Goal: Check status: Check status

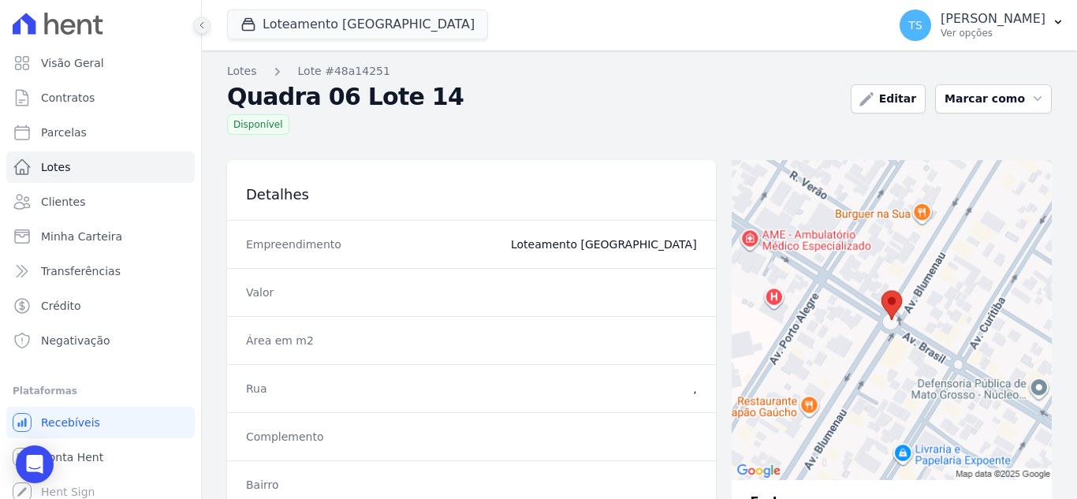
click at [206, 27] on icon at bounding box center [201, 25] width 9 height 9
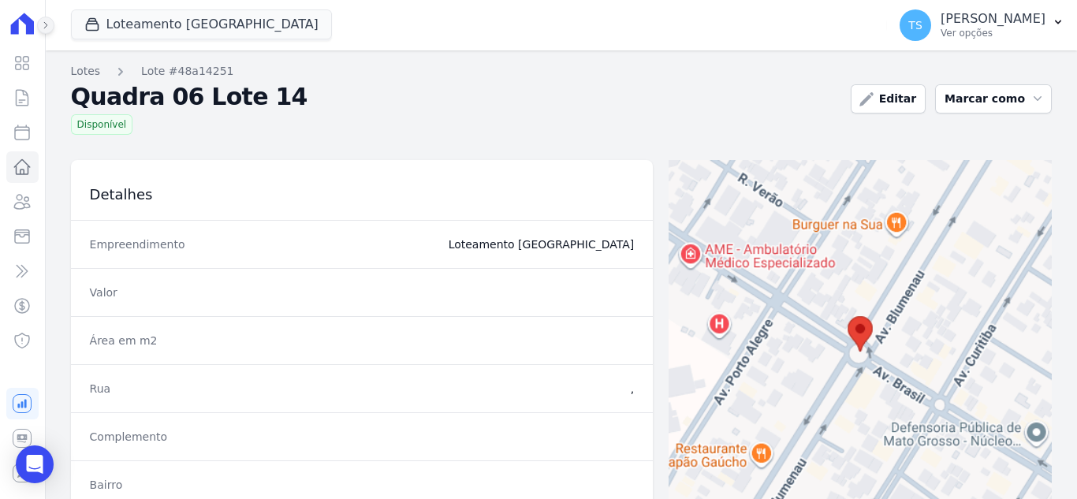
click at [39, 22] on button at bounding box center [45, 25] width 17 height 17
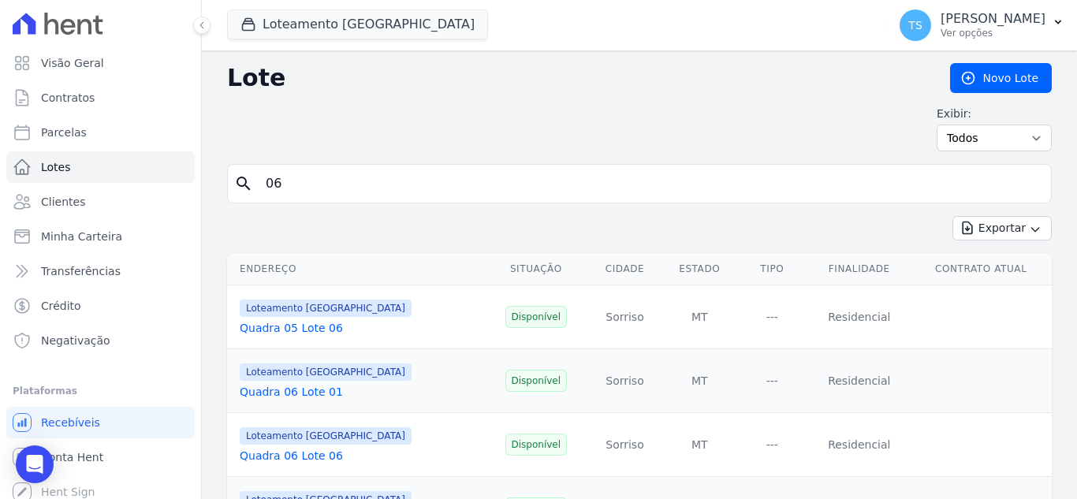
click at [304, 181] on input "06" at bounding box center [650, 184] width 789 height 32
type input "0"
type input "13"
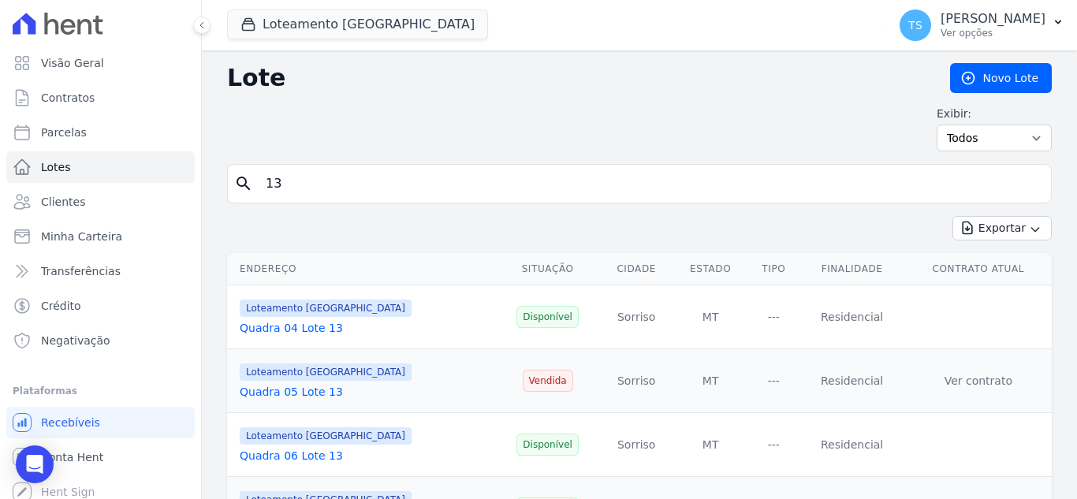
click at [312, 391] on link "Quadra 05 Lote 13" at bounding box center [291, 392] width 103 height 13
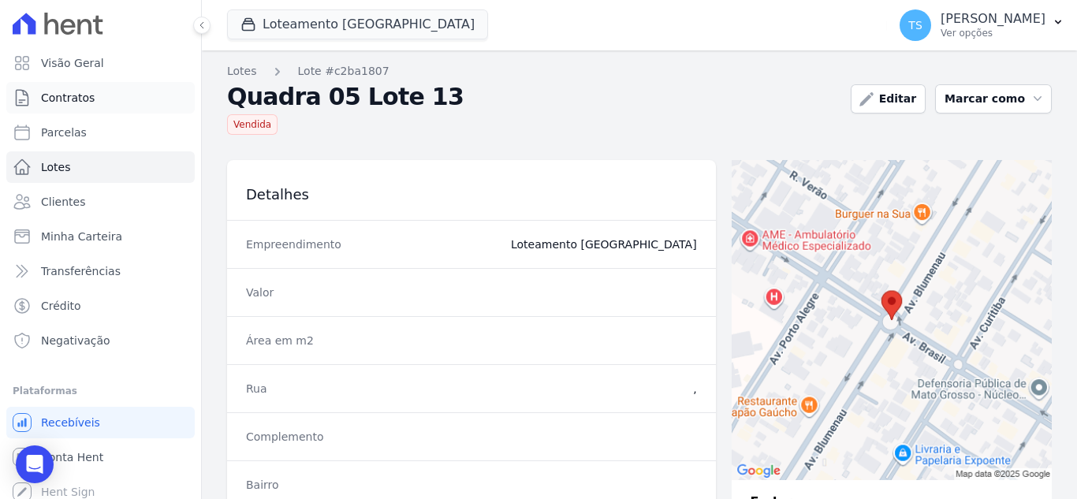
click at [86, 96] on span "Contratos" at bounding box center [68, 98] width 54 height 16
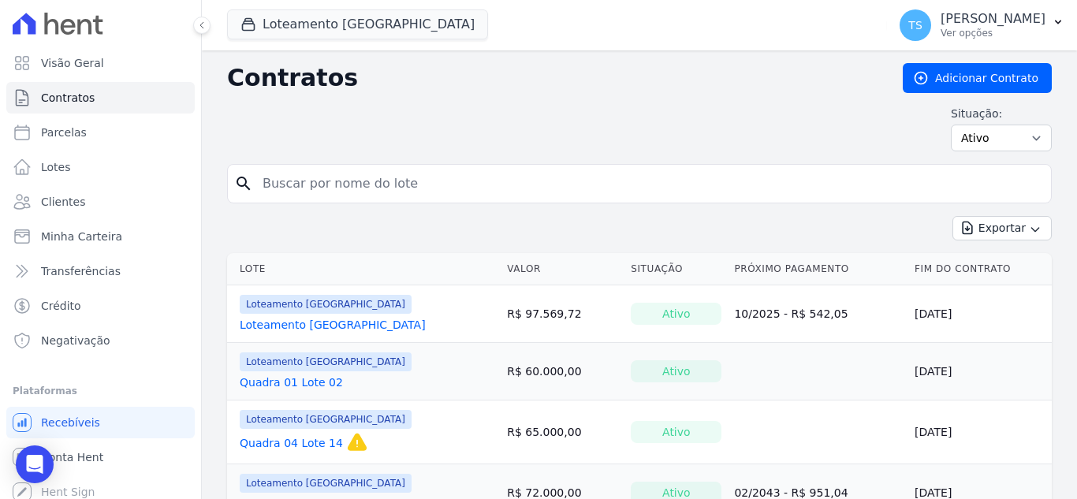
click at [309, 182] on input "search" at bounding box center [649, 184] width 792 height 32
type input "[PERSON_NAME]"
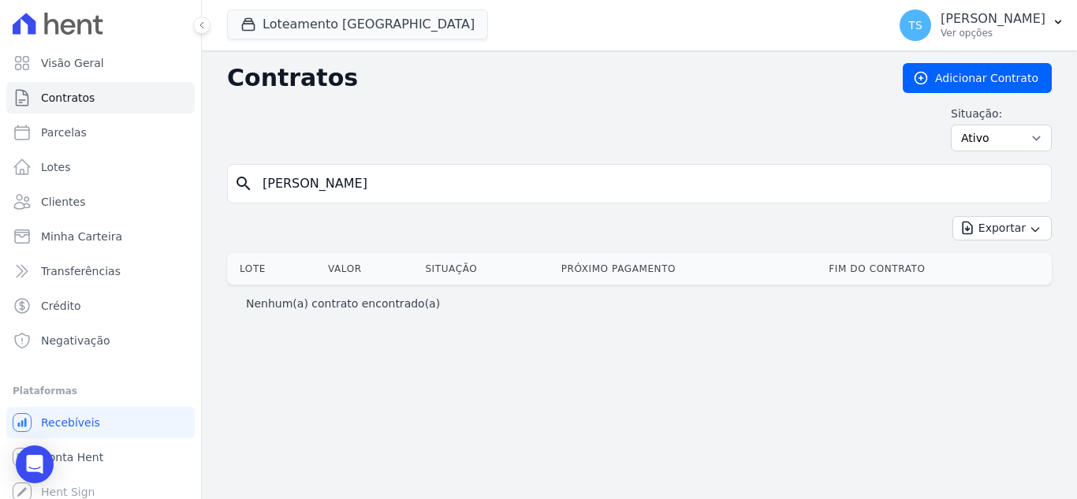
drag, startPoint x: 384, startPoint y: 182, endPoint x: 312, endPoint y: 200, distance: 74.0
click at [312, 200] on div "search [PERSON_NAME]" at bounding box center [639, 183] width 825 height 39
type input "[PERSON_NAME]"
click at [330, 188] on input "[PERSON_NAME]" at bounding box center [649, 184] width 792 height 32
type input "[PERSON_NAME]"
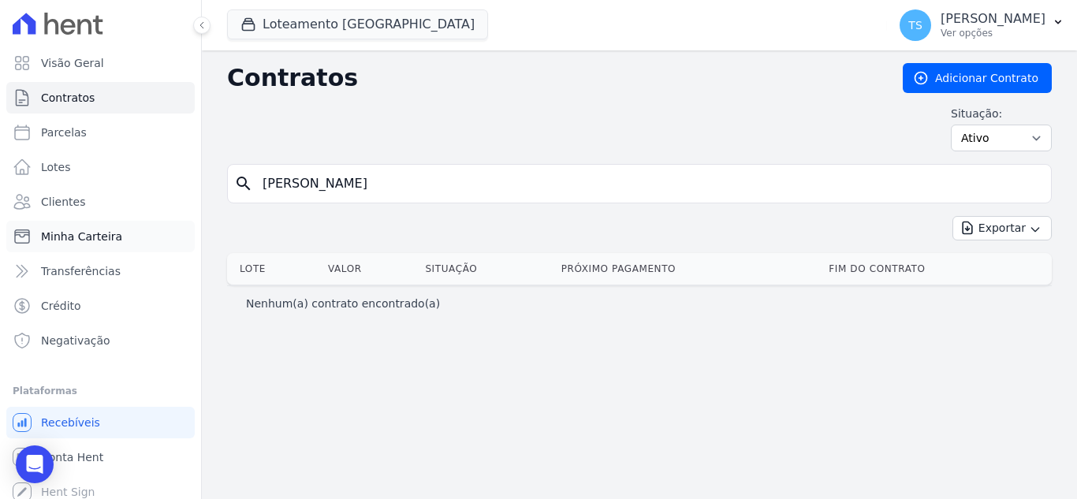
click at [100, 240] on span "Minha Carteira" at bounding box center [81, 237] width 81 height 16
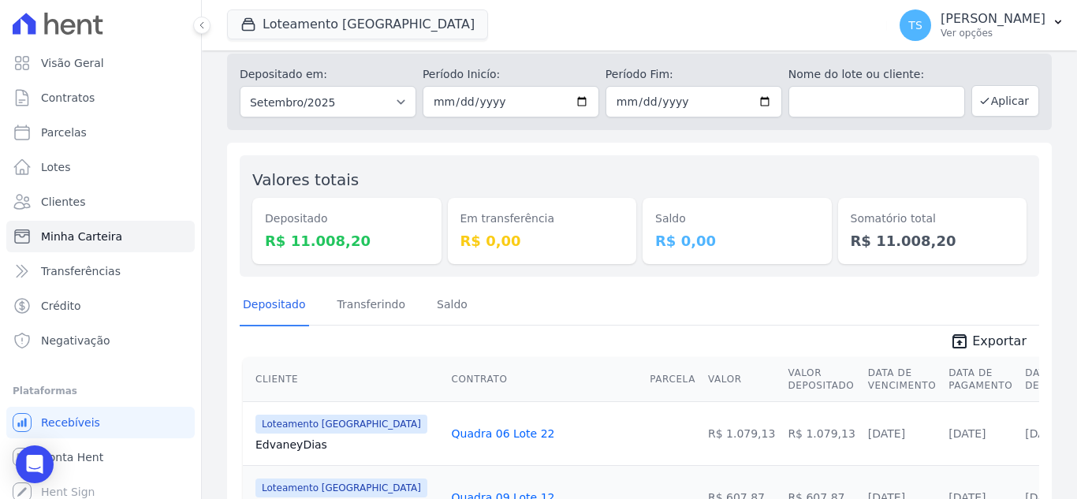
scroll to position [79, 0]
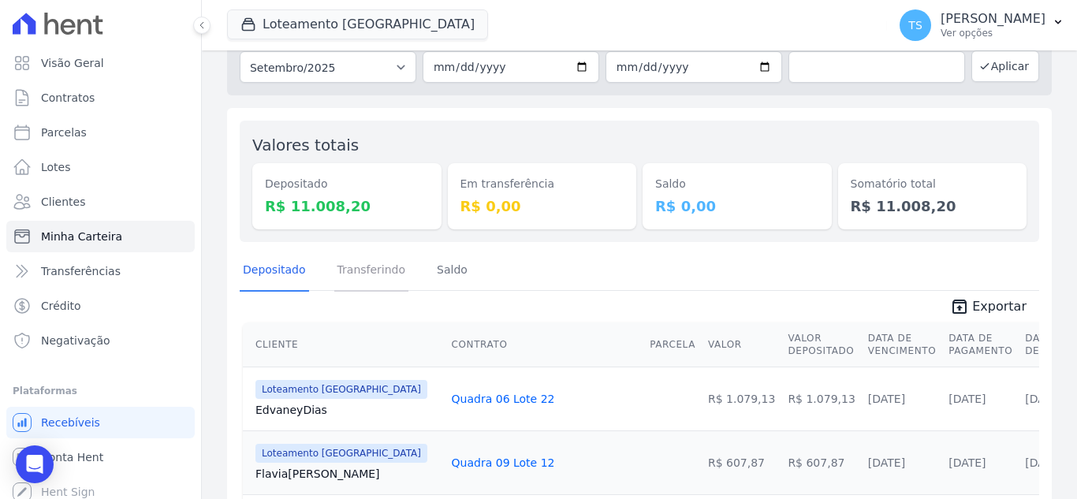
click at [364, 275] on link "Transferindo" at bounding box center [371, 271] width 75 height 41
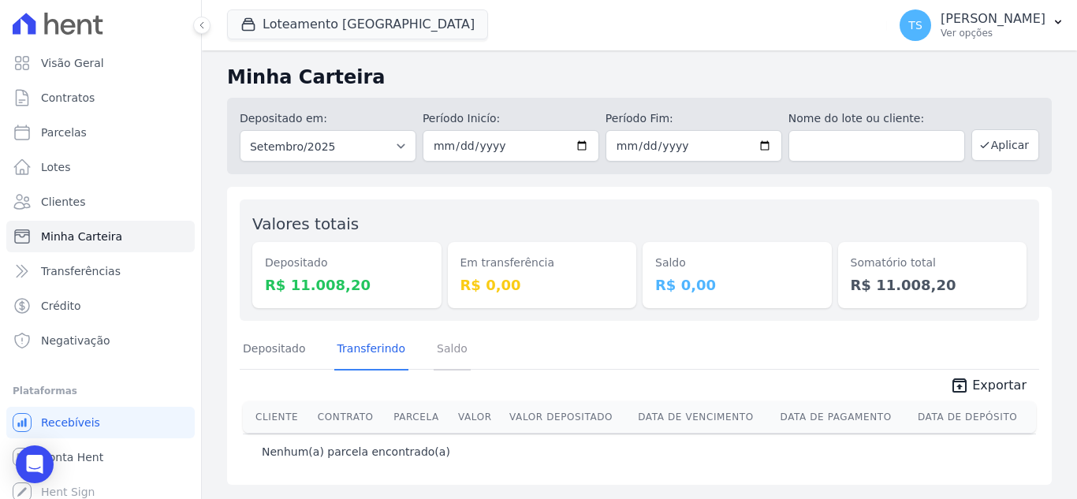
click at [438, 351] on link "Saldo" at bounding box center [452, 350] width 37 height 41
click at [252, 353] on link "Depositado" at bounding box center [274, 350] width 69 height 41
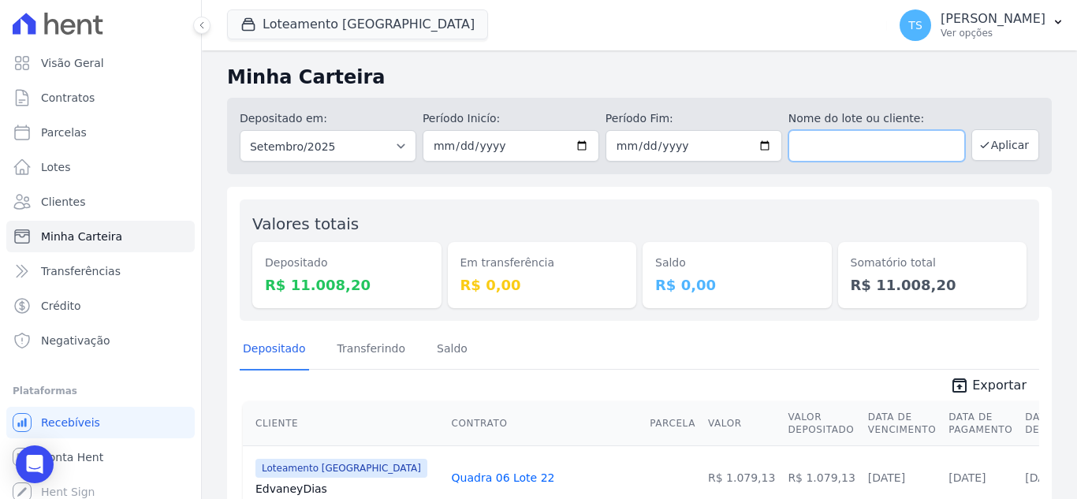
click at [895, 144] on input "text" at bounding box center [877, 146] width 177 height 32
type input "[PERSON_NAME]"
click at [894, 144] on input "[PERSON_NAME]" at bounding box center [877, 146] width 177 height 32
click at [983, 147] on button "Aplicar" at bounding box center [1006, 145] width 68 height 32
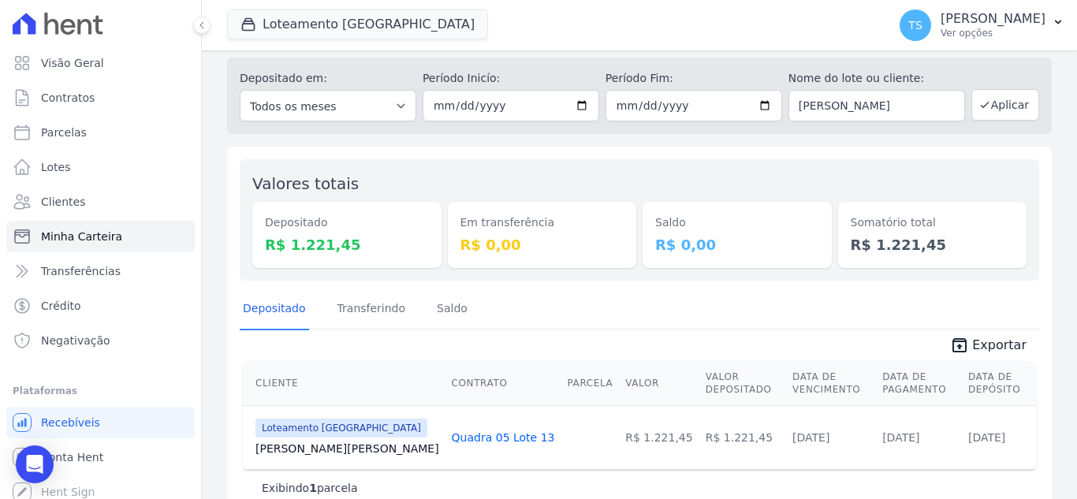
scroll to position [75, 0]
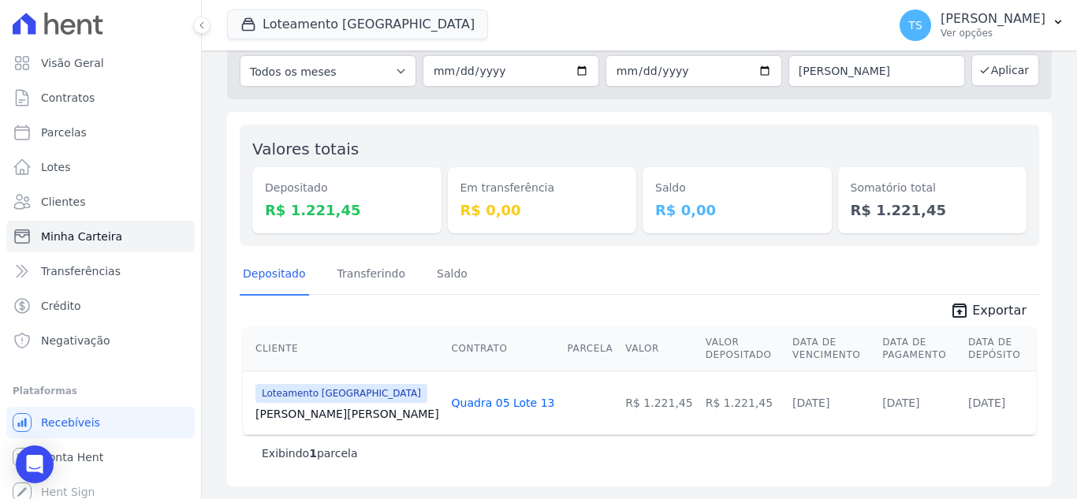
click at [452, 405] on link "Quadra 05 Lote 13" at bounding box center [503, 403] width 103 height 13
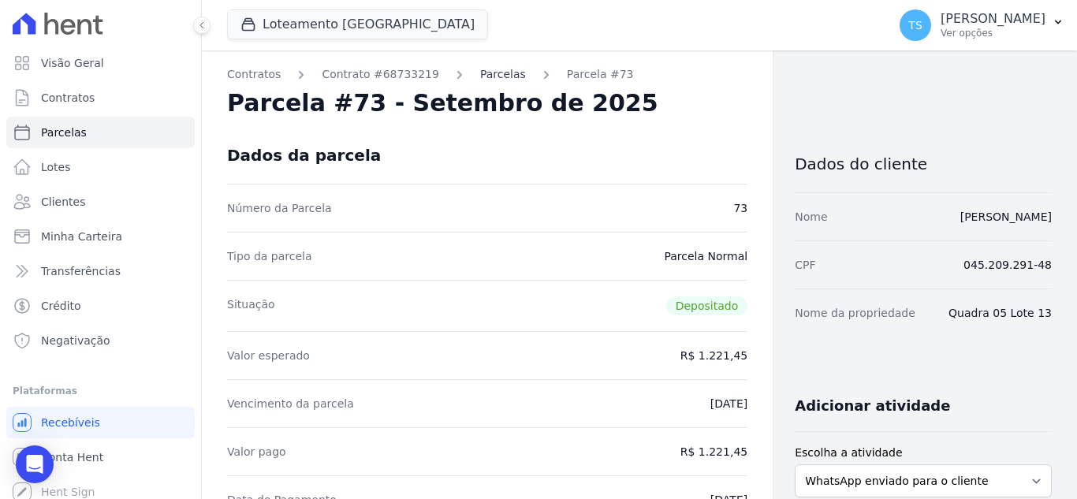
click at [480, 70] on link "Parcelas" at bounding box center [503, 74] width 46 height 17
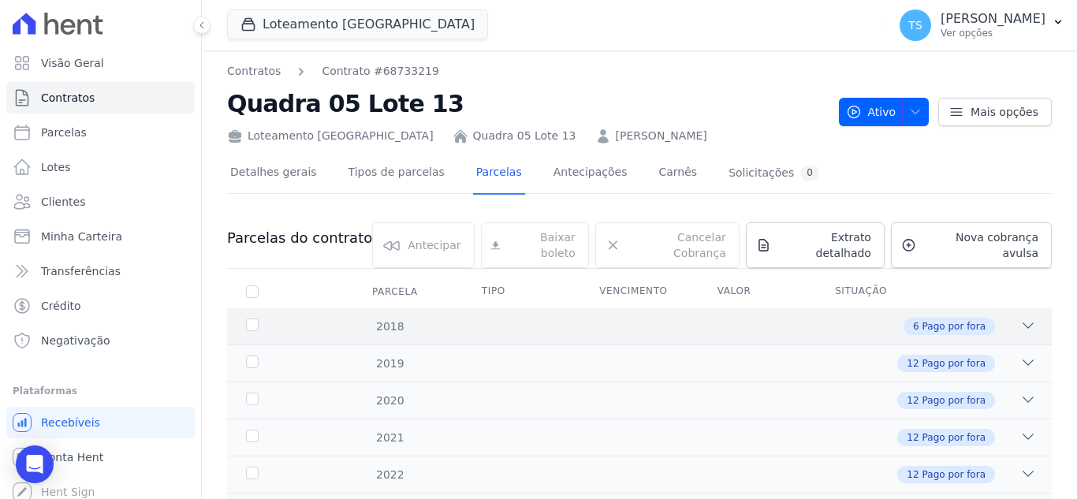
click at [1021, 318] on icon at bounding box center [1029, 326] width 16 height 16
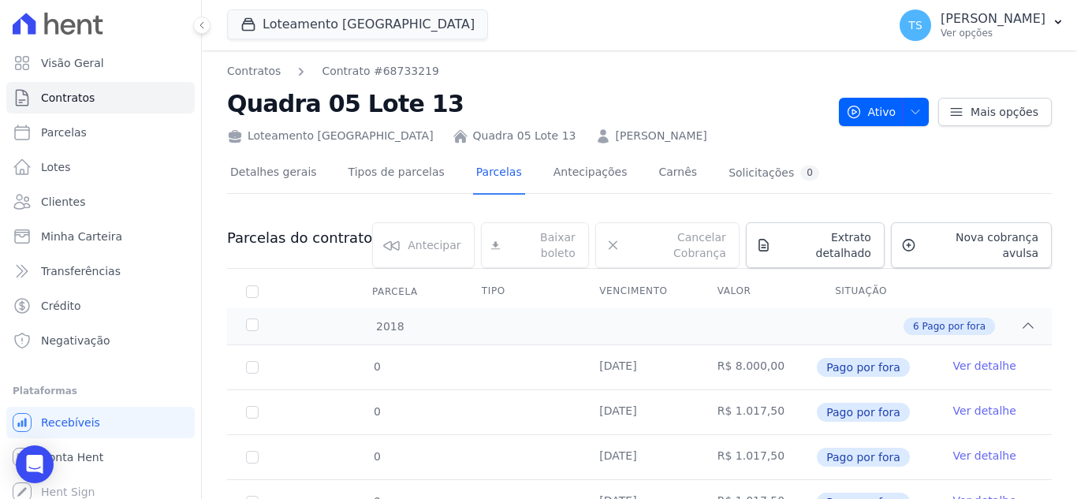
scroll to position [158, 0]
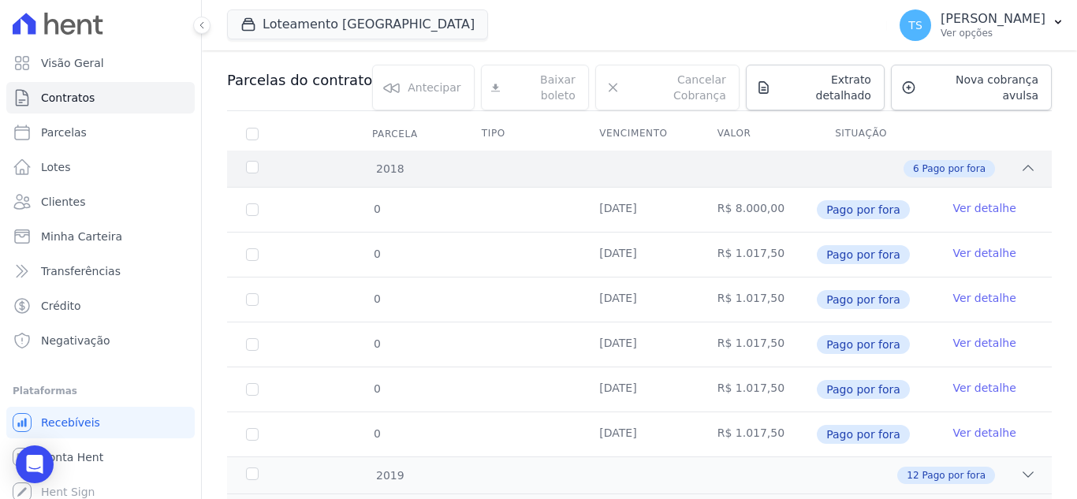
click at [1021, 160] on icon at bounding box center [1029, 168] width 16 height 16
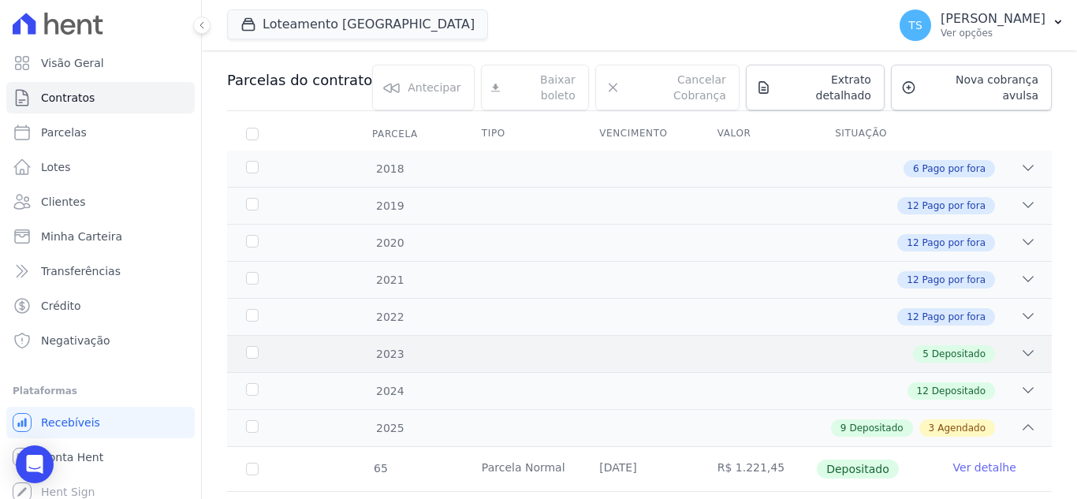
click at [1021, 345] on icon at bounding box center [1029, 353] width 16 height 16
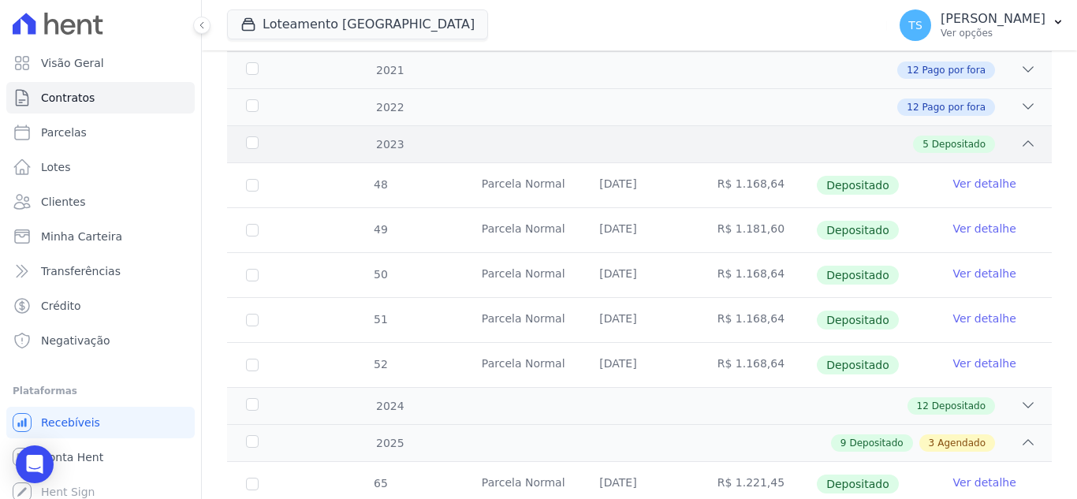
scroll to position [394, 0]
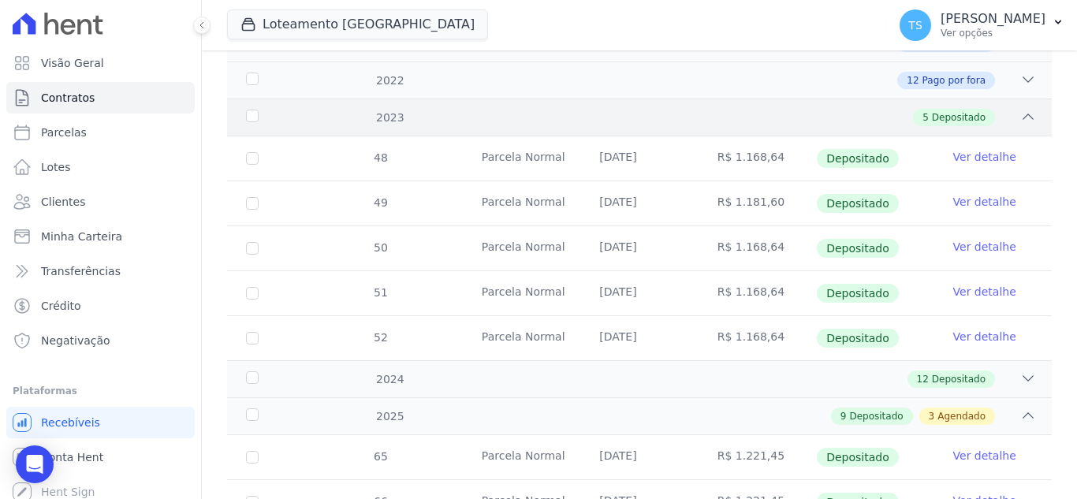
click at [1024, 114] on icon at bounding box center [1029, 116] width 10 height 5
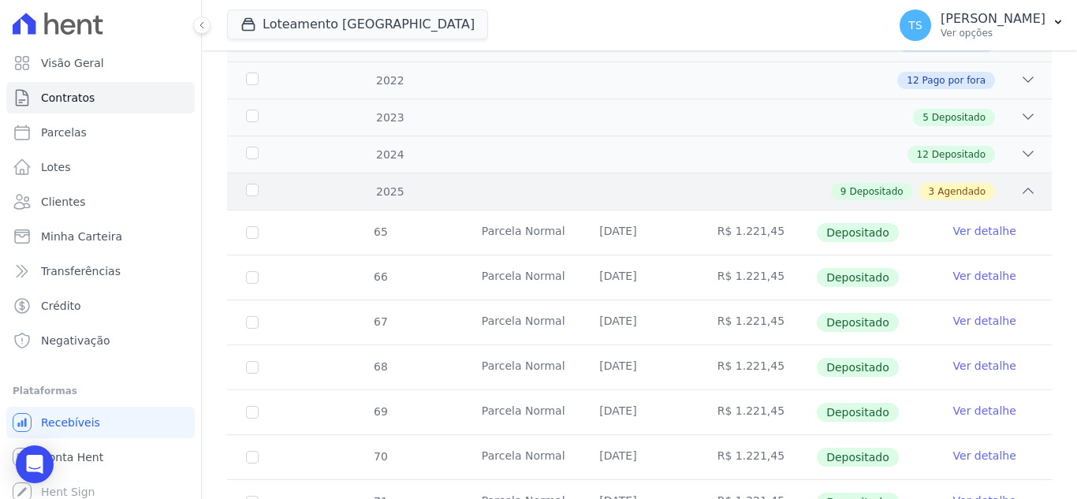
click at [1021, 183] on icon at bounding box center [1029, 191] width 16 height 16
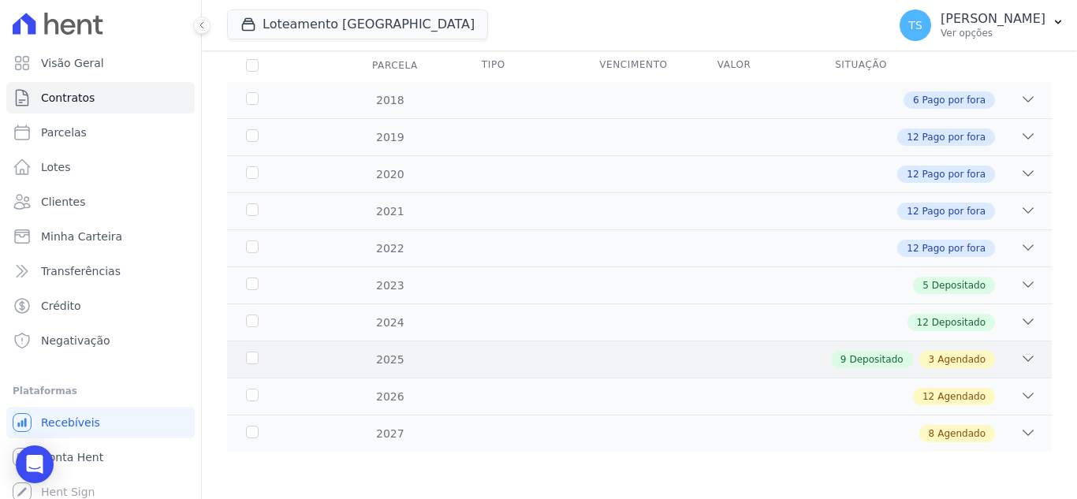
scroll to position [214, 0]
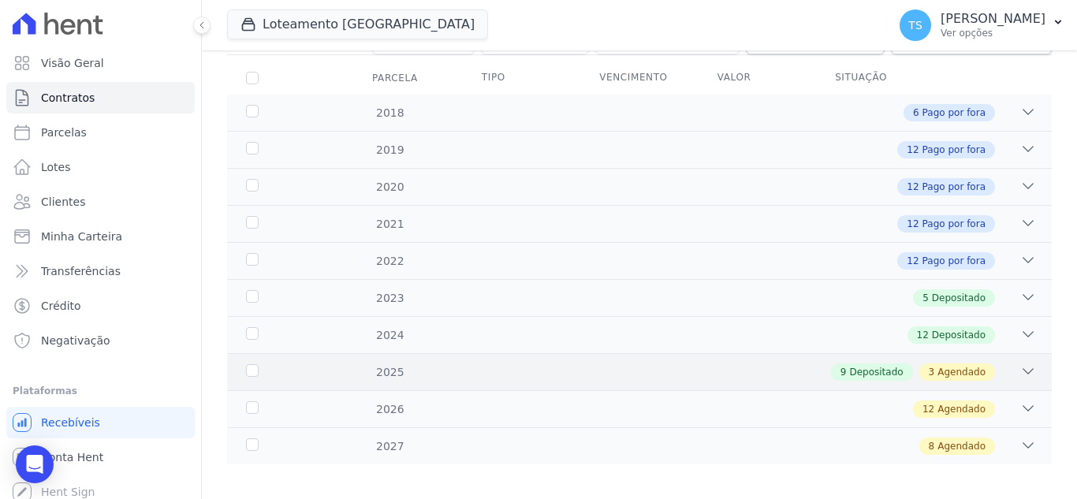
click at [1021, 364] on icon at bounding box center [1029, 372] width 16 height 16
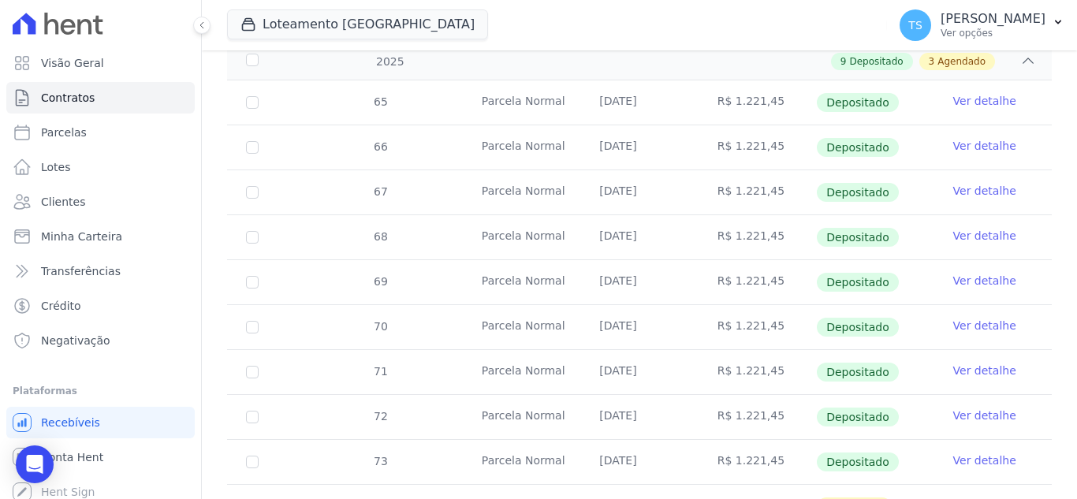
scroll to position [552, 0]
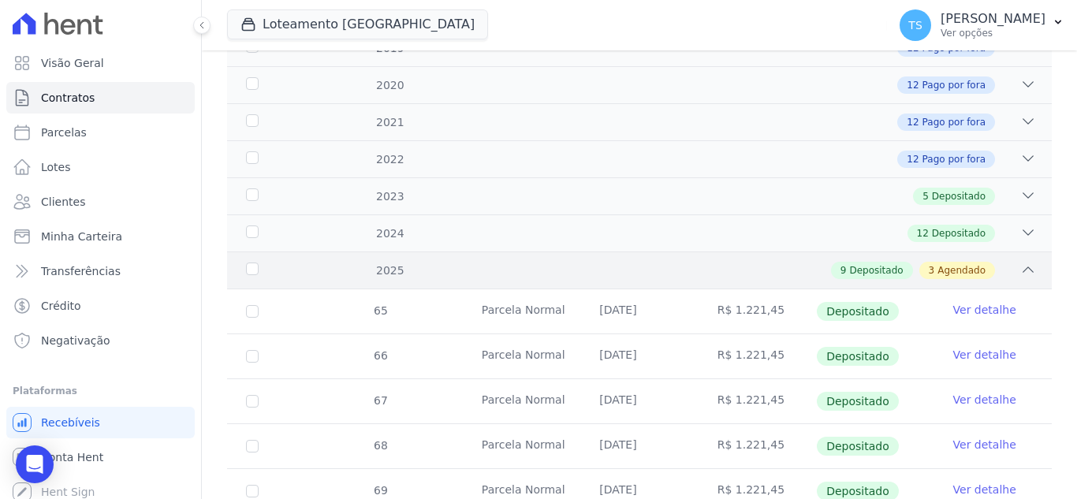
click at [1023, 262] on icon at bounding box center [1029, 270] width 16 height 16
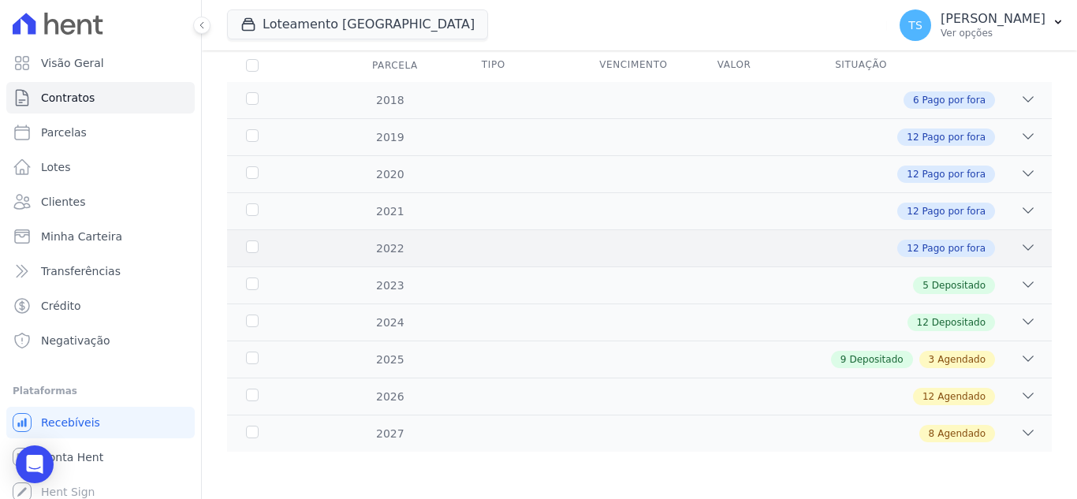
scroll to position [214, 0]
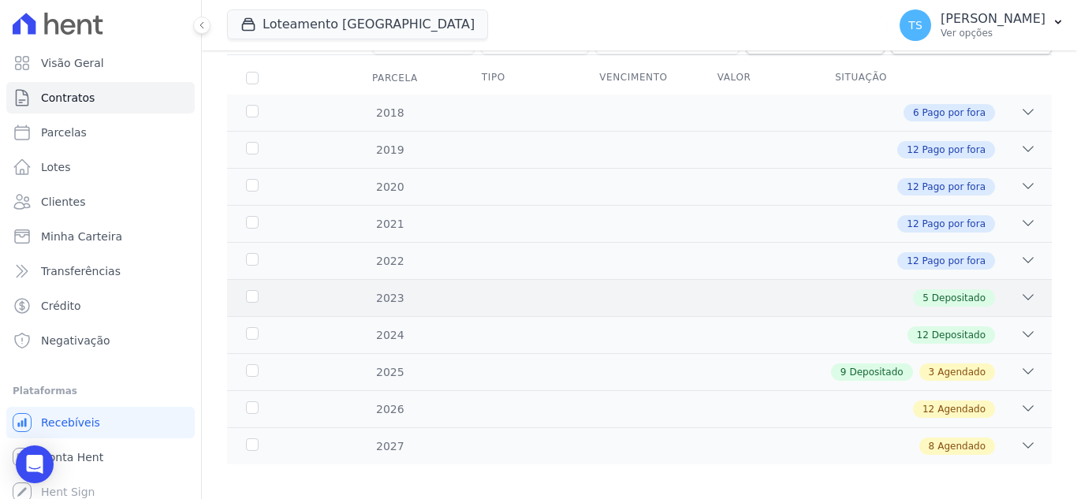
click at [1021, 289] on icon at bounding box center [1029, 297] width 16 height 16
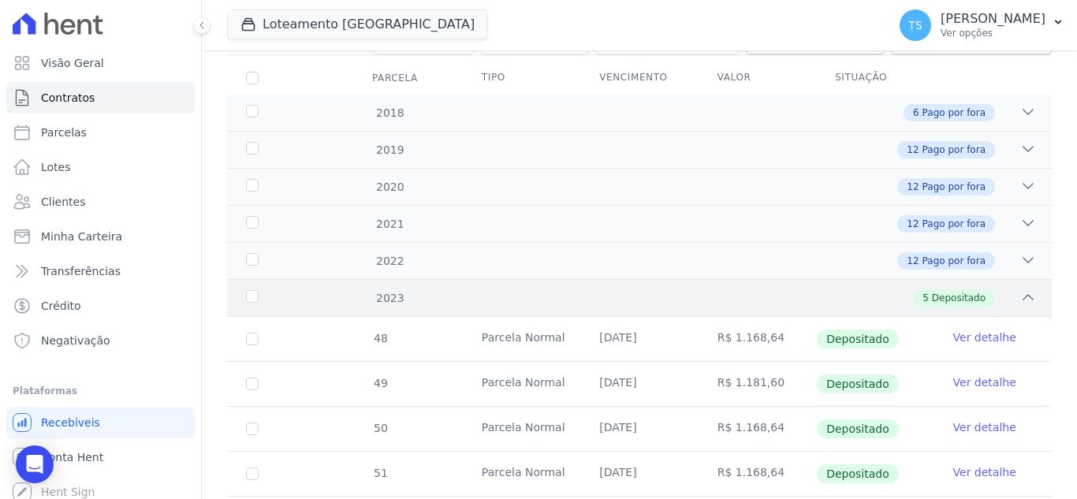
scroll to position [315, 0]
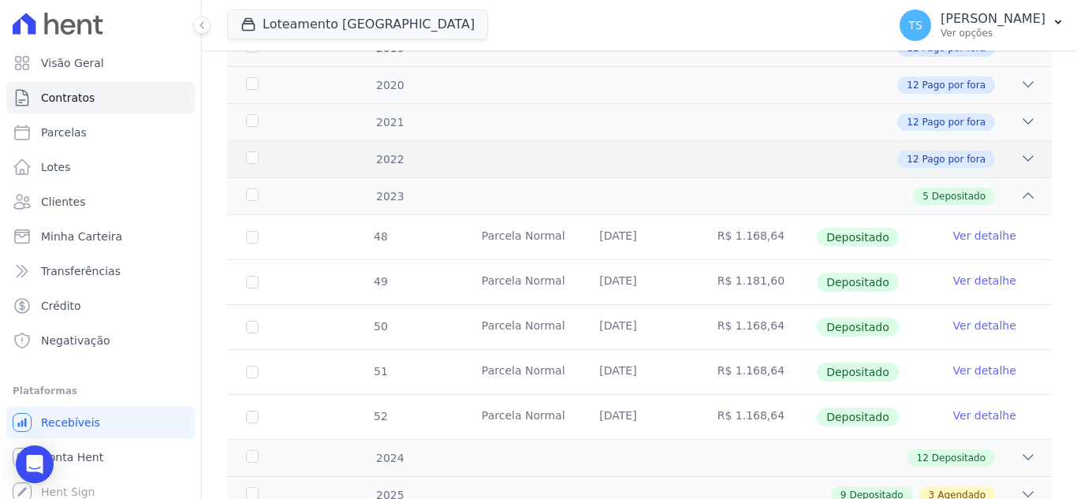
click at [1021, 152] on icon at bounding box center [1029, 159] width 16 height 16
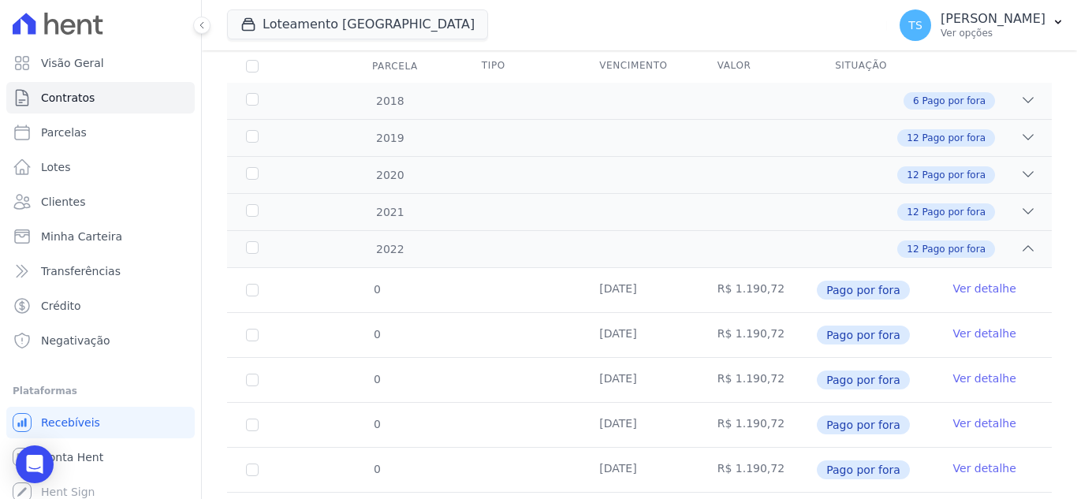
scroll to position [158, 0]
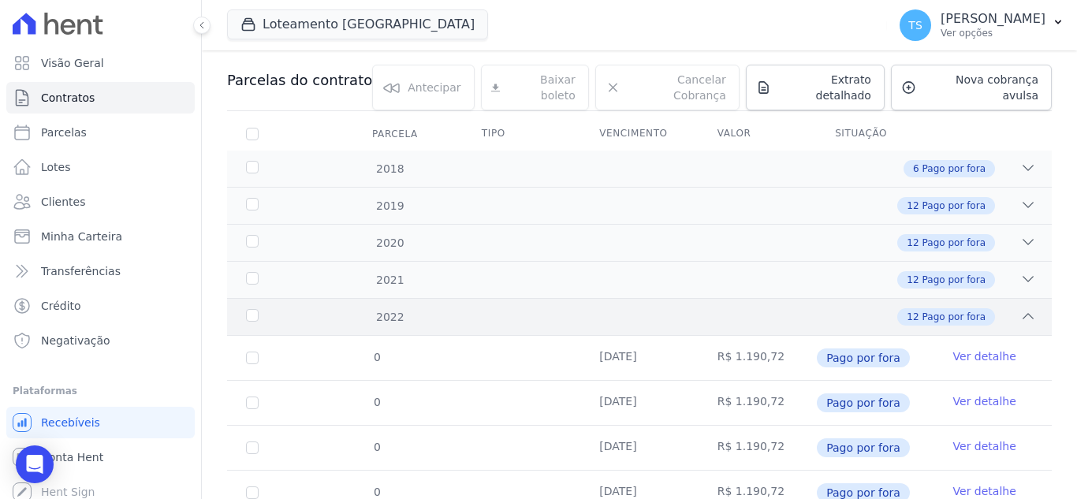
click at [1021, 308] on icon at bounding box center [1029, 316] width 16 height 16
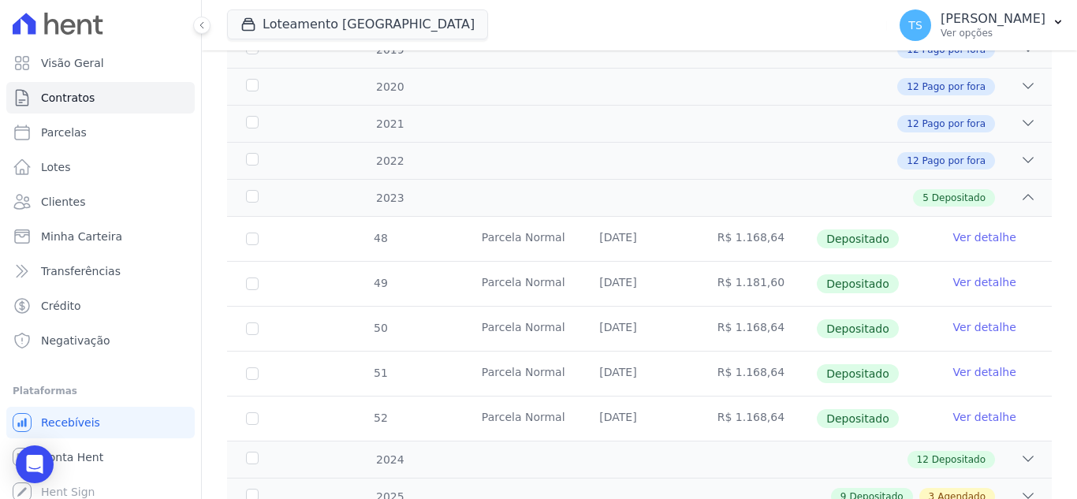
scroll to position [315, 0]
click at [1021, 188] on icon at bounding box center [1029, 196] width 16 height 16
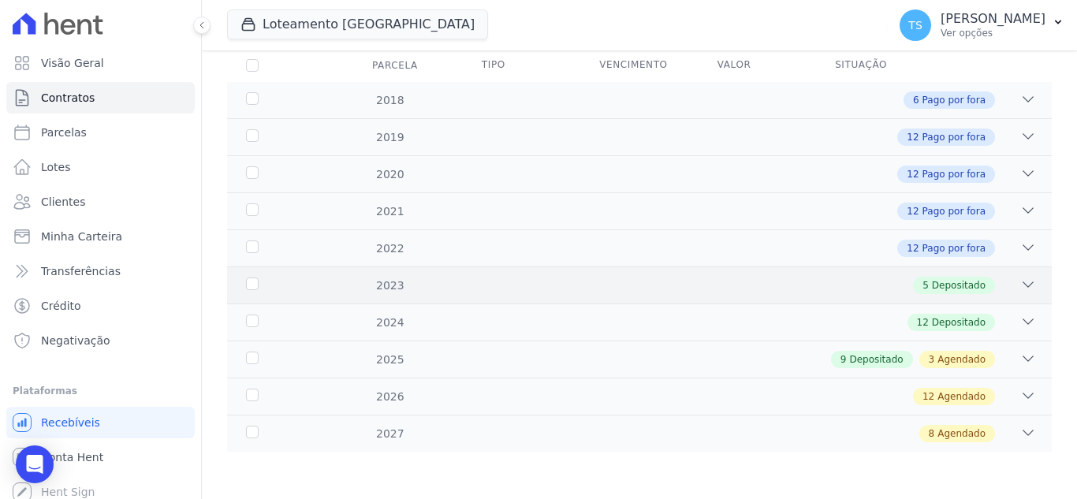
scroll to position [214, 0]
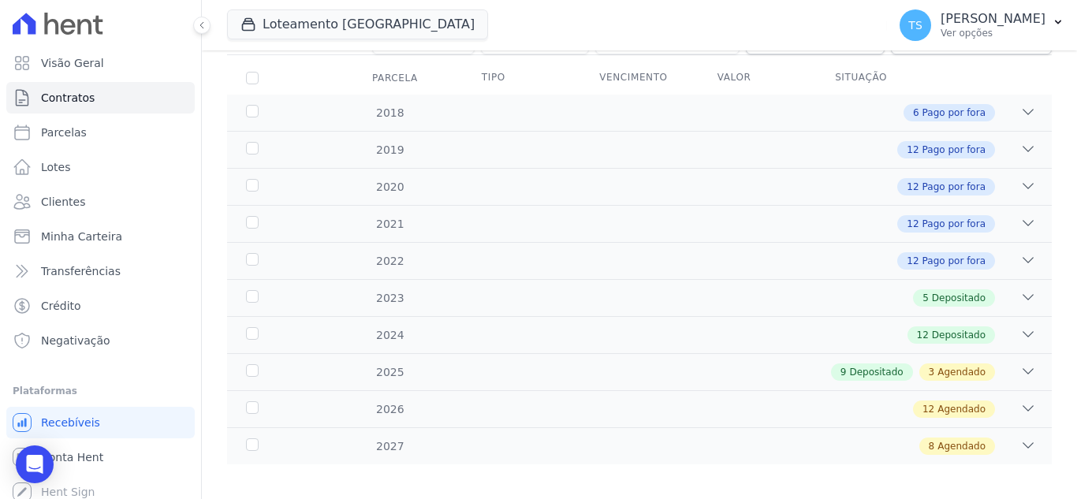
click at [1024, 369] on icon at bounding box center [1029, 371] width 10 height 5
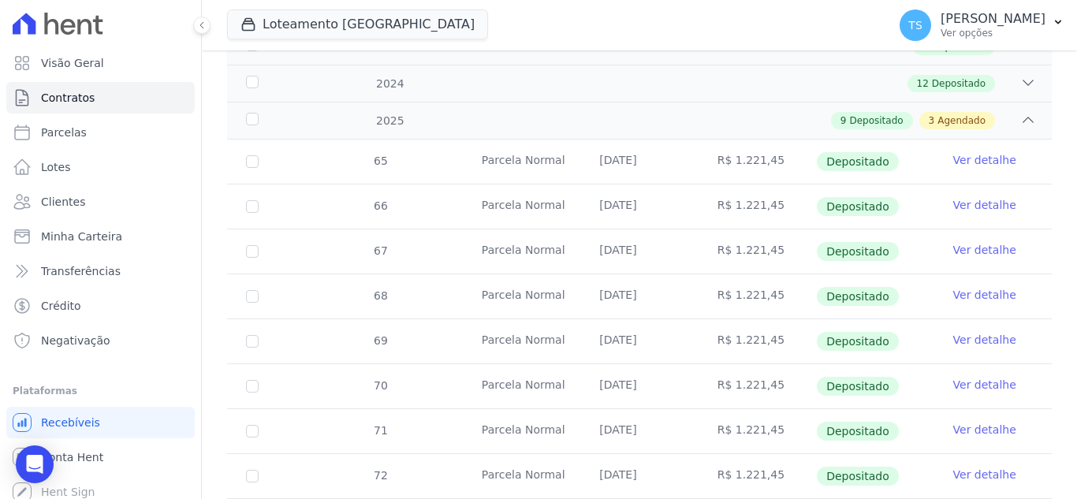
scroll to position [438, 0]
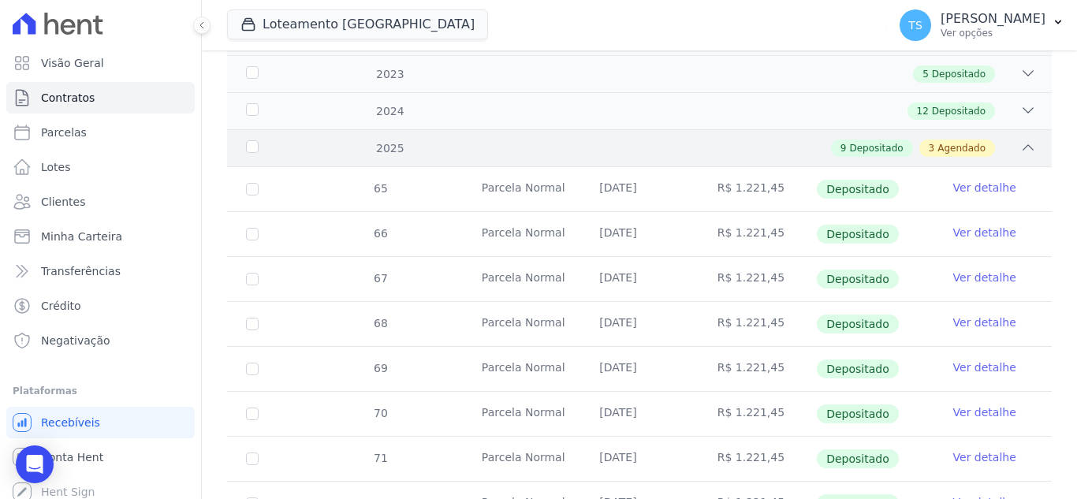
click at [1021, 140] on icon at bounding box center [1029, 148] width 16 height 16
